Goal: Use online tool/utility: Utilize a website feature to perform a specific function

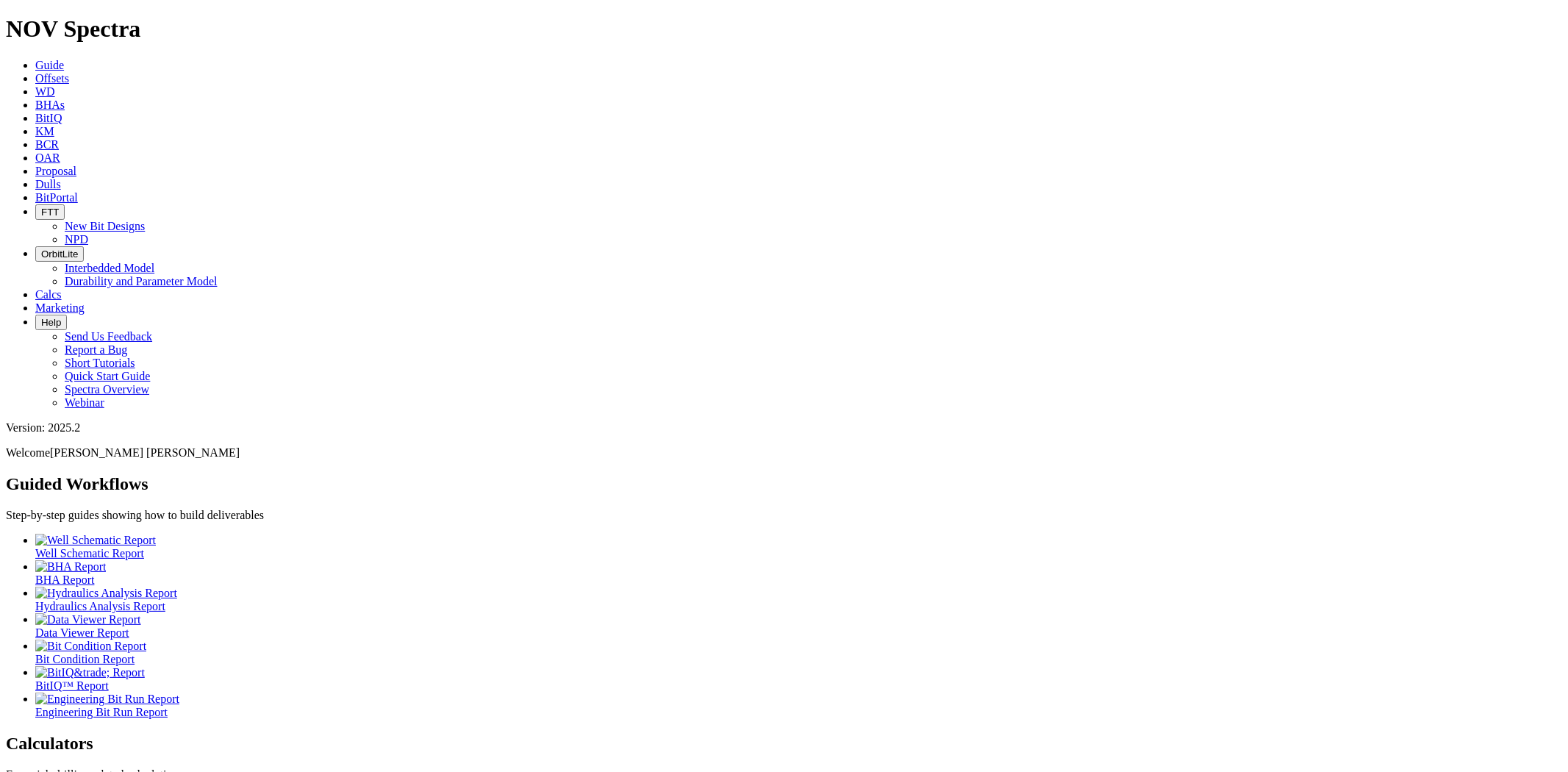
click input "Hole Size"
type input "16"
drag, startPoint x: 539, startPoint y: 339, endPoint x: 531, endPoint y: 262, distance: 77.4
click form "Hole Size 16 in mm Flow Rate gl/min l/min m 3 /min Mud Weight ppg sg kg/m 3 Num…"
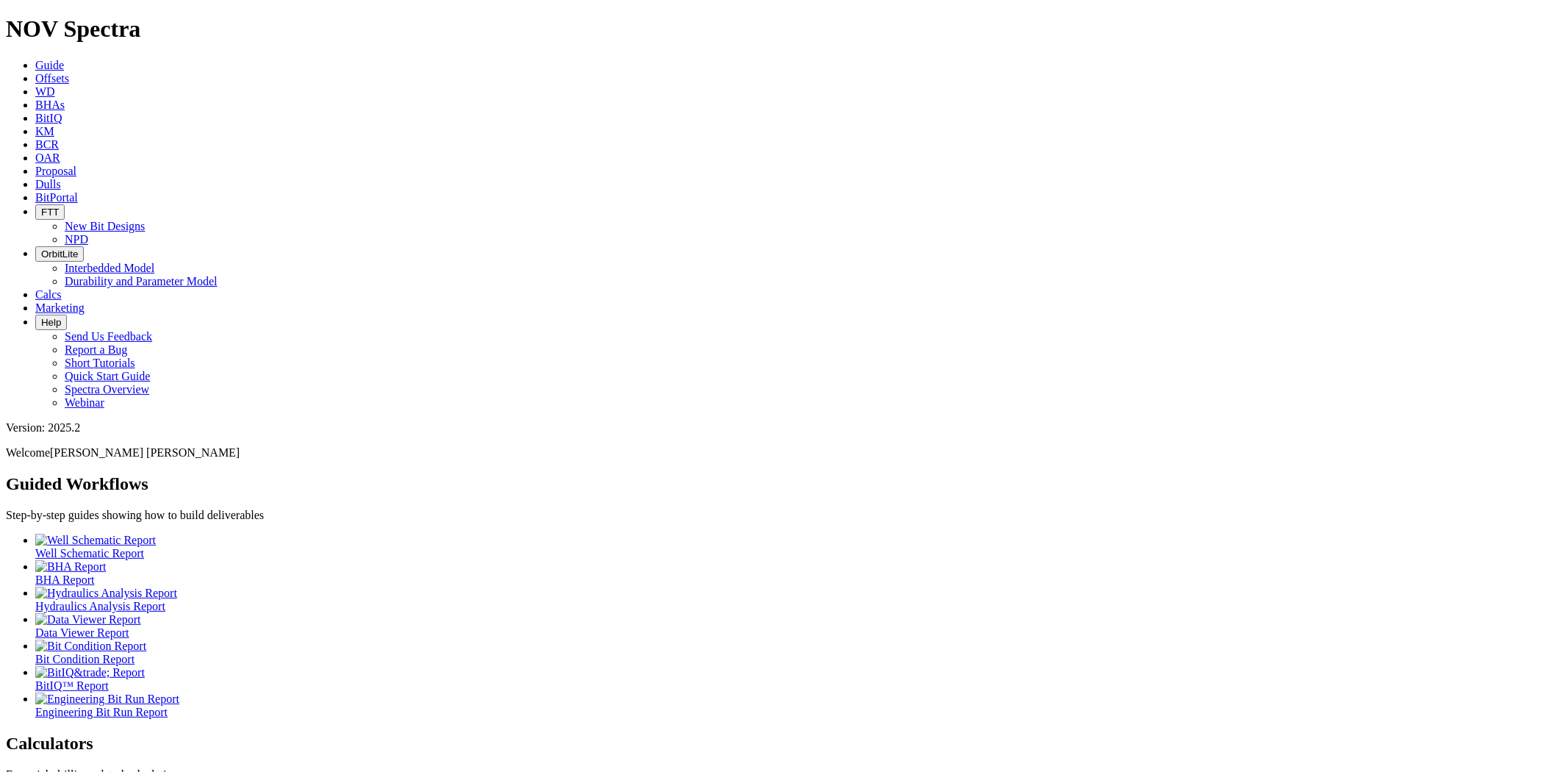
click input "Flow Rate"
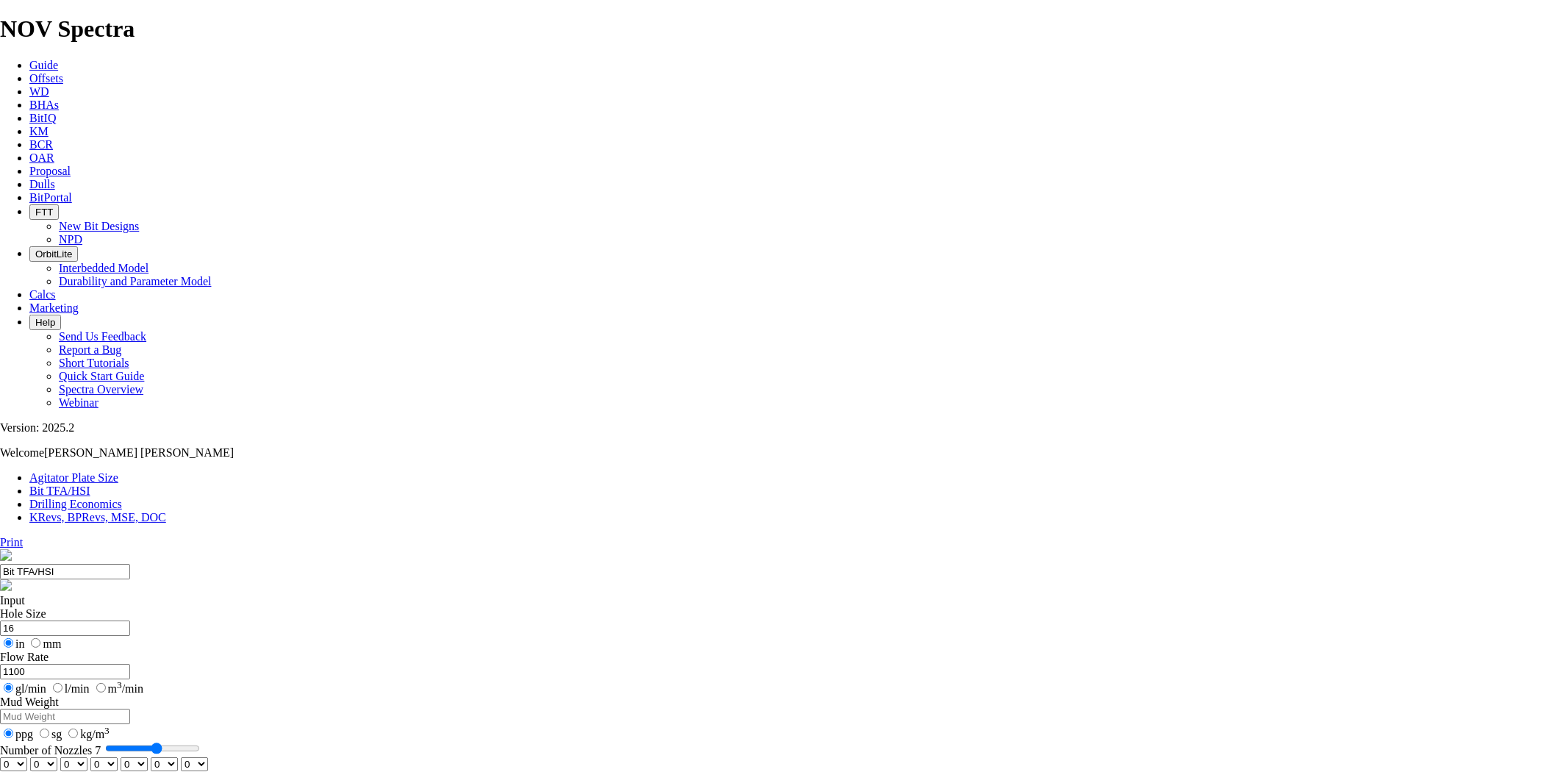
type input "1100"
click at [130, 709] on input "Mud Weight" at bounding box center [65, 716] width 130 height 15
type input "9.5"
drag, startPoint x: 643, startPoint y: 391, endPoint x: 612, endPoint y: 391, distance: 31.0
type input "5"
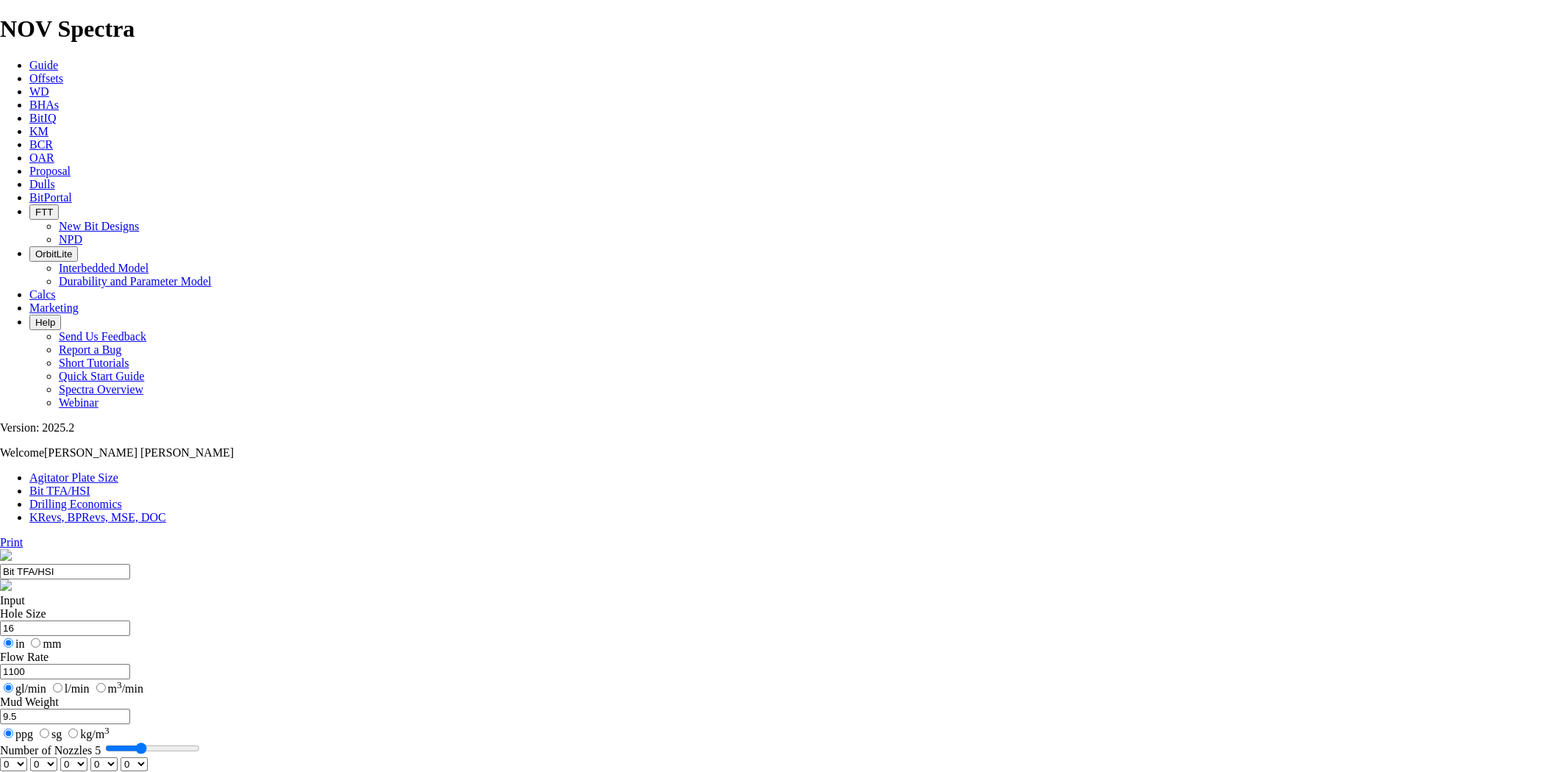
click at [200, 742] on input "Number of Nozzles 5" at bounding box center [152, 748] width 95 height 12
click at [27, 758] on select "0 1 2 3 4 5 6 7 8 9 10 11 12 13 14 15 16 17 18 19 20 21 22 23 24 25 26 27 28 29…" at bounding box center [14, 765] width 27 height 14
select select "number:15"
click at [27, 758] on select "0 1 2 3 4 5 6 7 8 9 10 11 12 13 14 15 16 17 18 19 20 21 22 23 24 25 26 27 28 29…" at bounding box center [14, 765] width 27 height 14
select select "number:15"
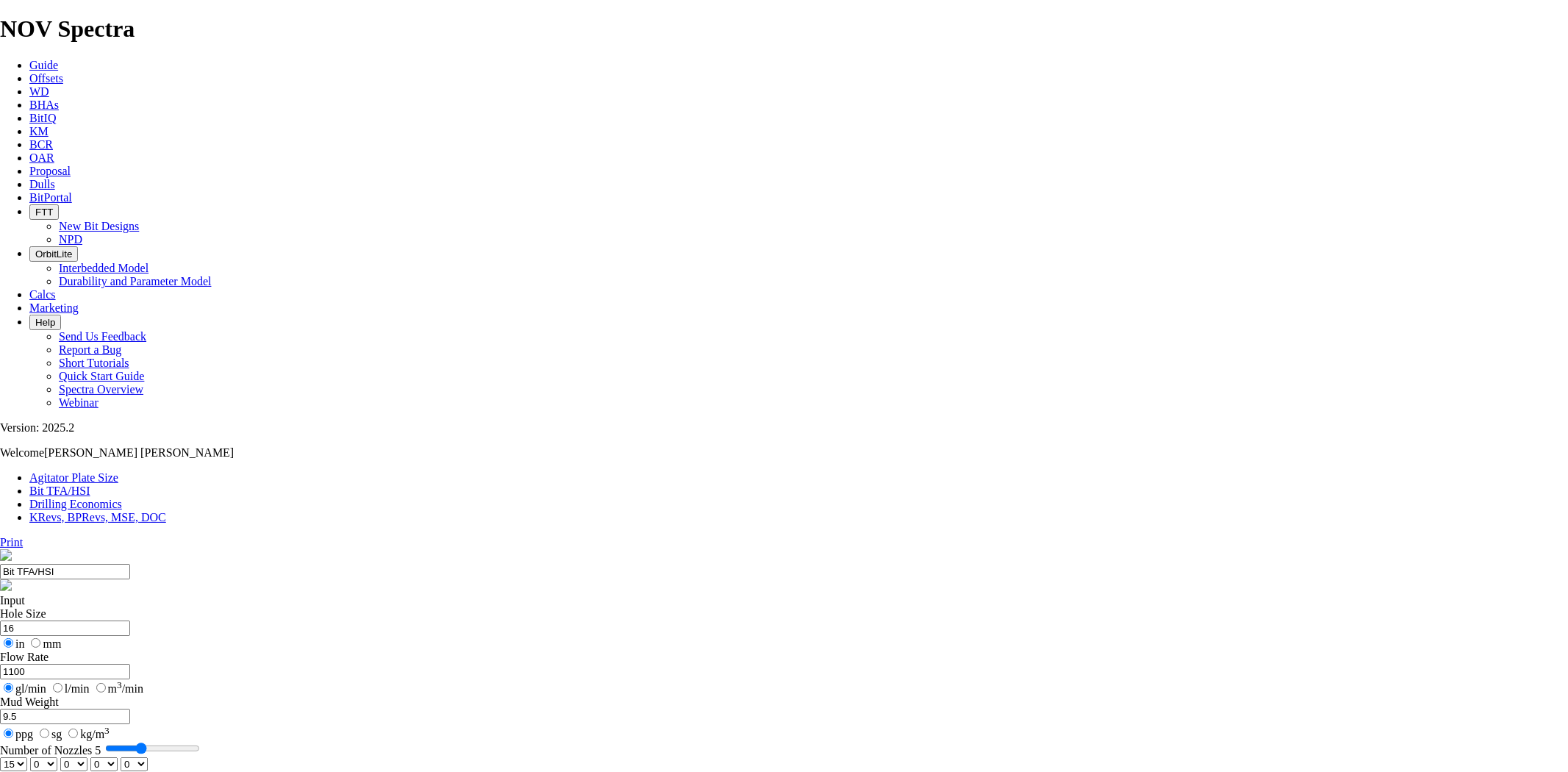
select select "number:15"
click at [662, 758] on div "0 1 2 3 4 5 6 7 8 9 10 11 12 13 14 15 16 17 18 19 20 21 22 23 24 25 26 27 28 29…" at bounding box center [784, 765] width 1568 height 14
click at [148, 758] on select "0 1 2 3 4 5 6 7 8 9 10 11 12 13 14 15 16 17 18 19 20 21 22 23 24 25 26 27 28 29…" at bounding box center [134, 765] width 27 height 14
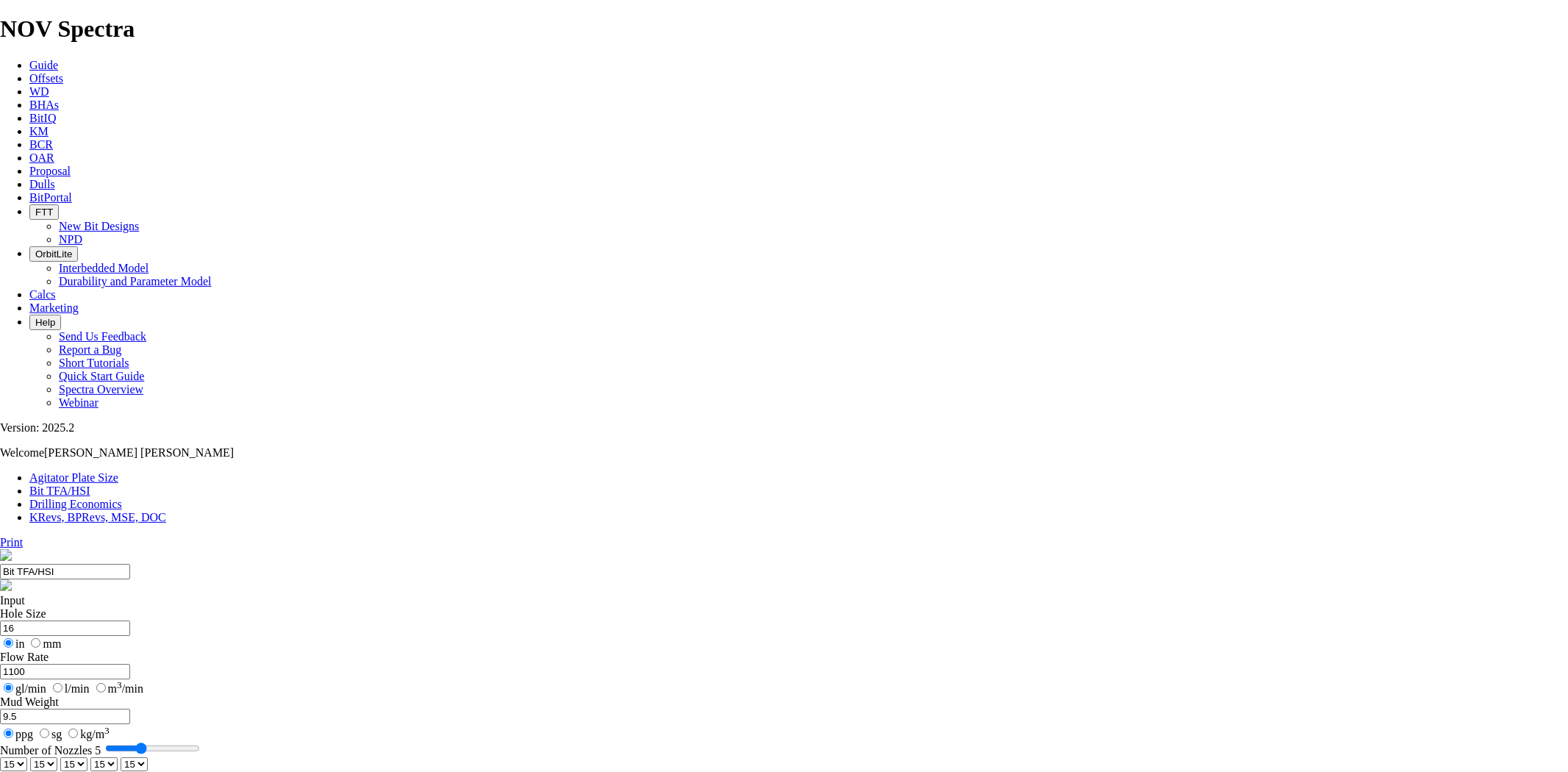
select select "number:16"
click at [148, 758] on select "0 1 2 3 4 5 6 7 8 9 10 11 12 13 14 15 16 17 18 19 20 21 22 23 24 25 26 27 28 29…" at bounding box center [134, 765] width 27 height 14
